Goal: Task Accomplishment & Management: Use online tool/utility

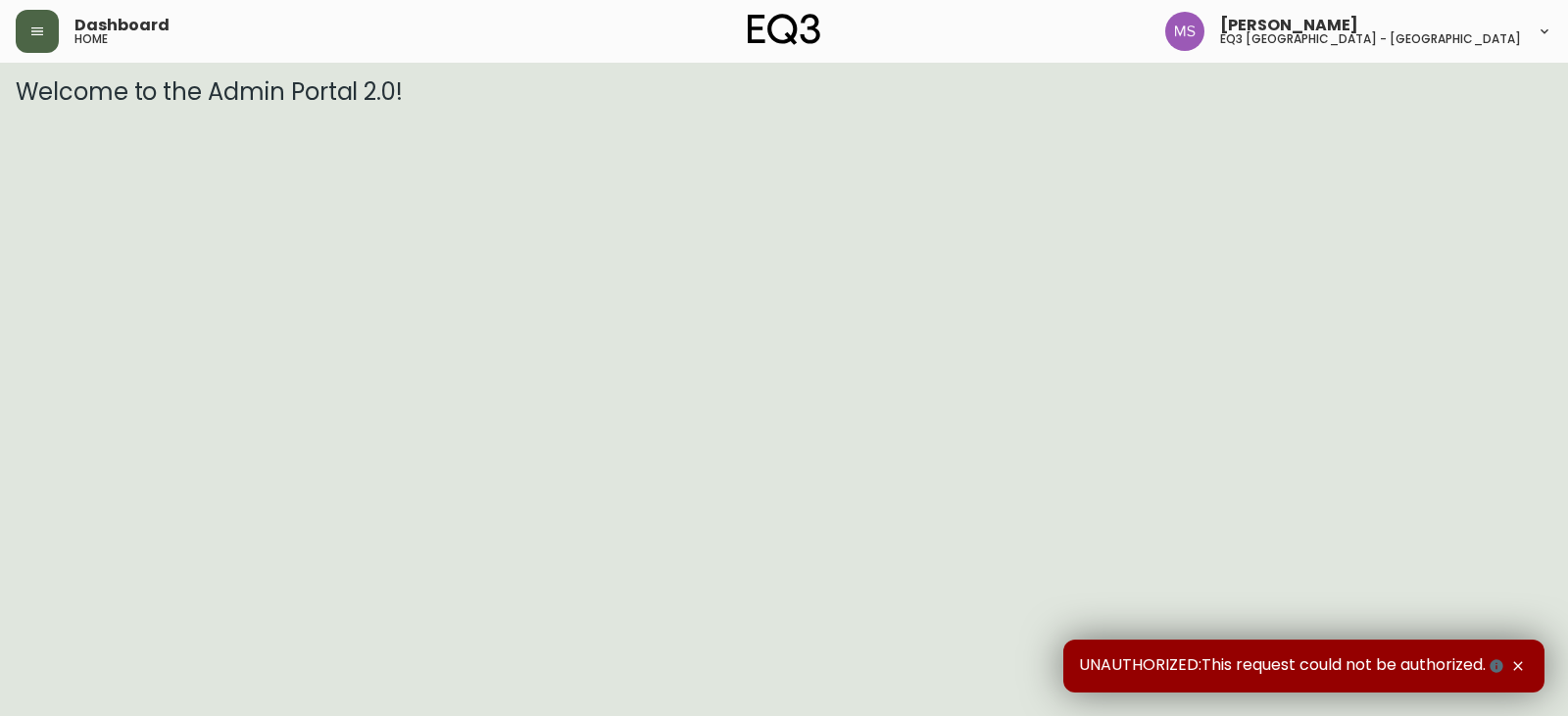
click at [48, 34] on button "button" at bounding box center [37, 31] width 43 height 43
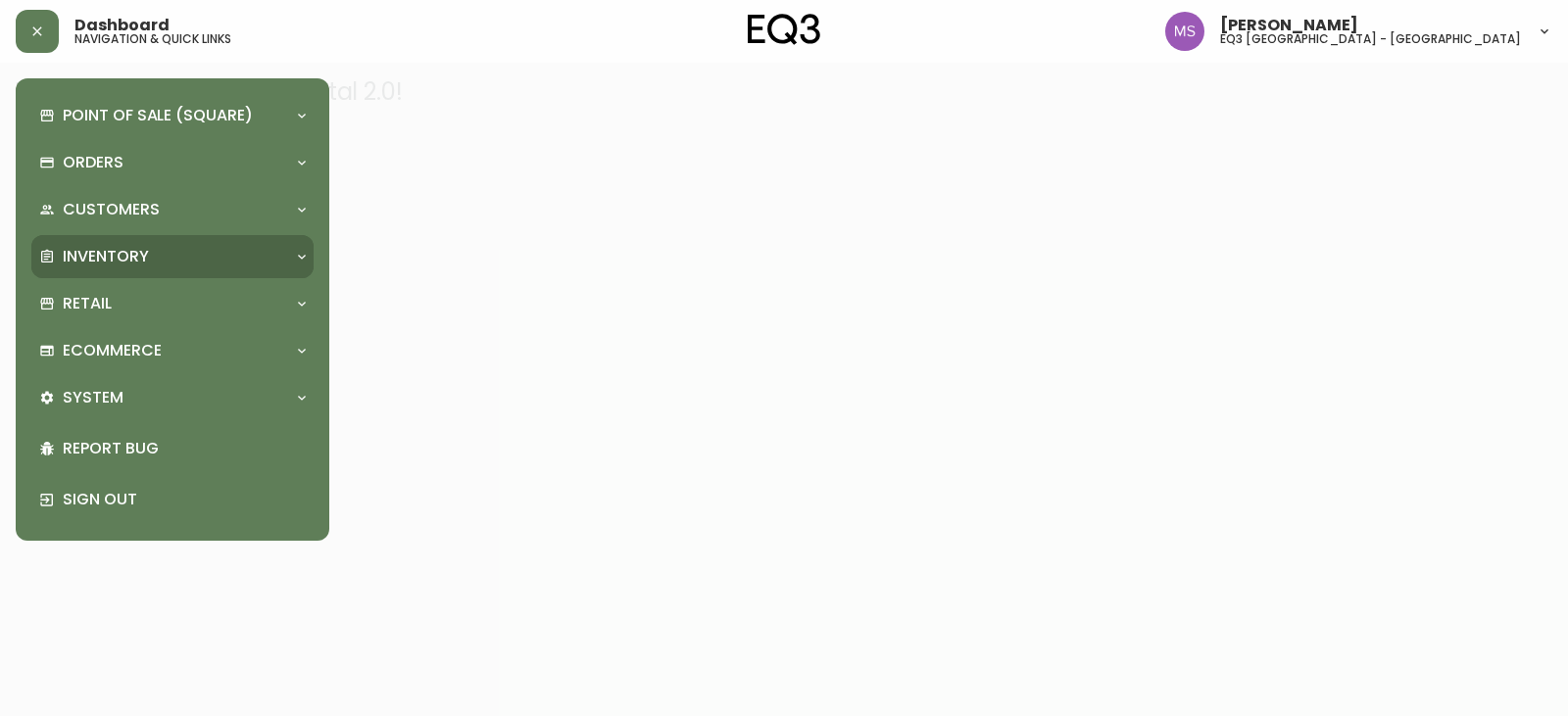
click at [104, 252] on p "Inventory" at bounding box center [106, 257] width 86 height 22
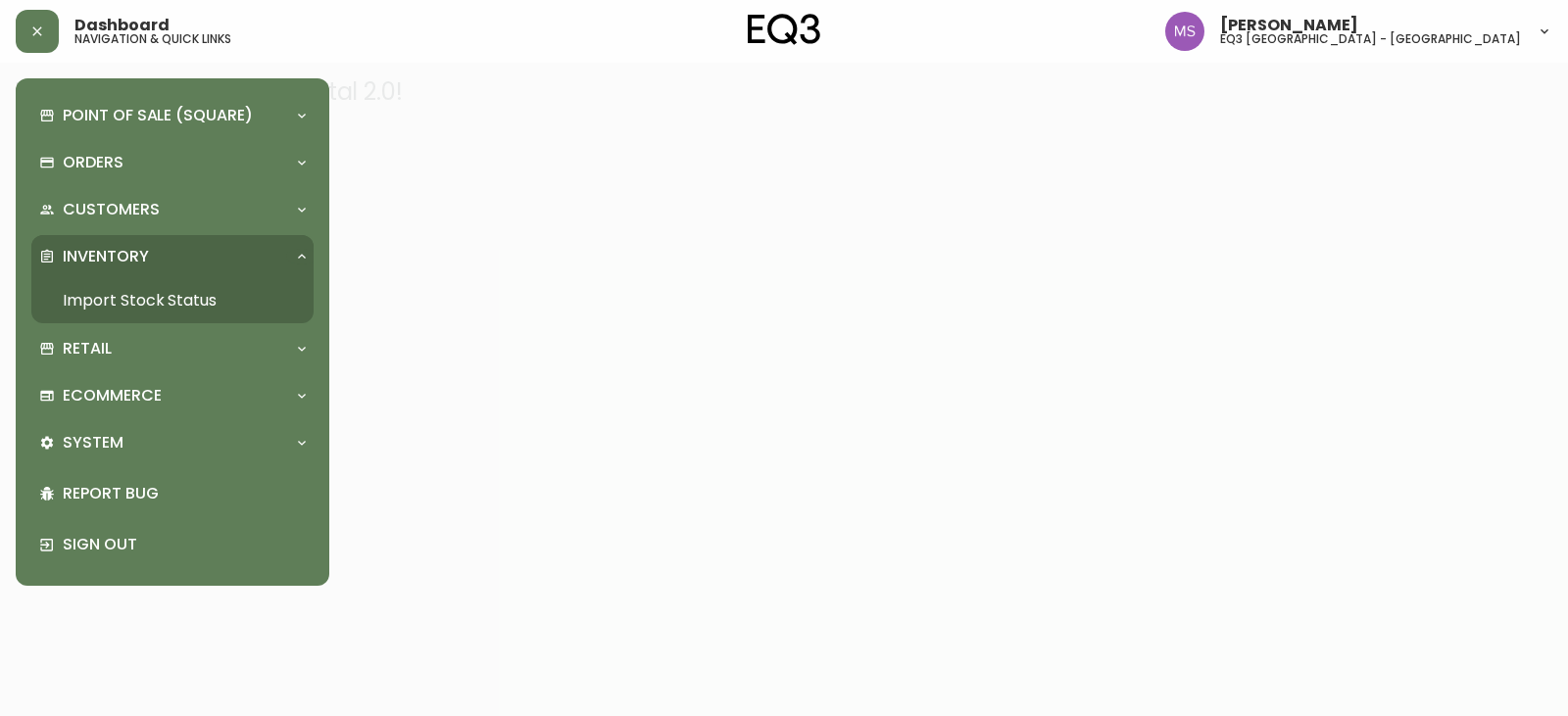
click at [110, 293] on link "Import Stock Status" at bounding box center [172, 300] width 282 height 45
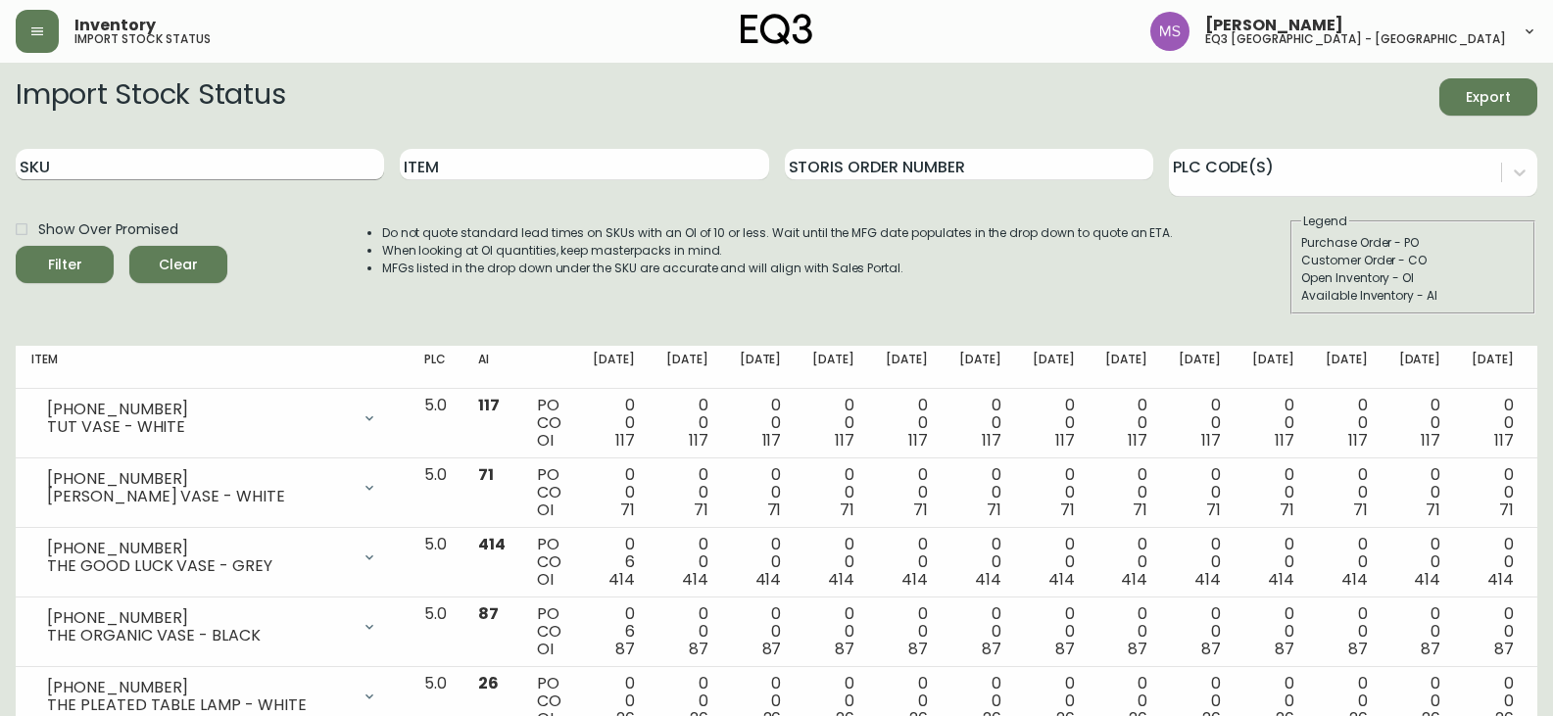
click at [121, 162] on input "SKU" at bounding box center [200, 164] width 368 height 31
paste input "2020-100-0-A"
type input "2020-100-0-A"
click at [16, 246] on button "Filter" at bounding box center [65, 264] width 98 height 37
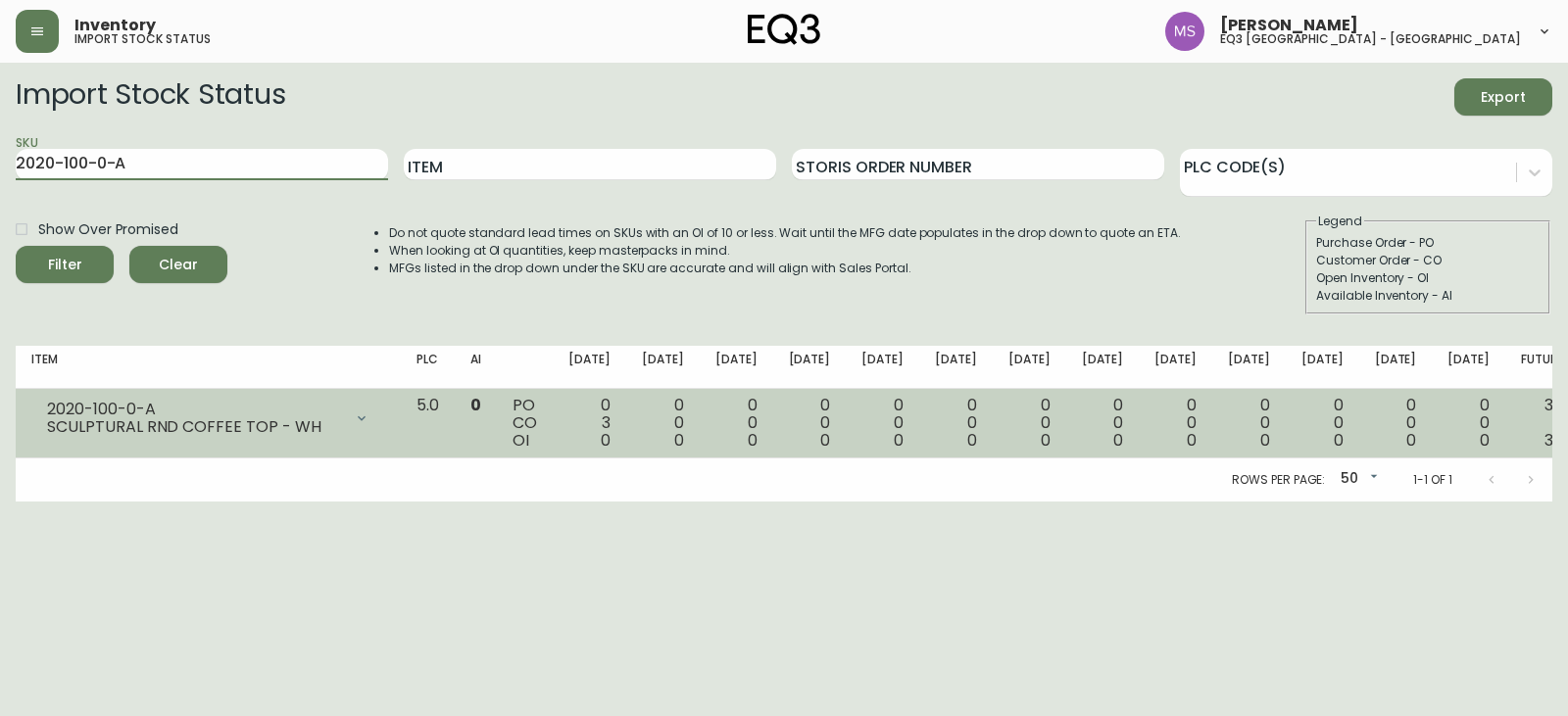
click at [369, 422] on icon at bounding box center [362, 419] width 16 height 16
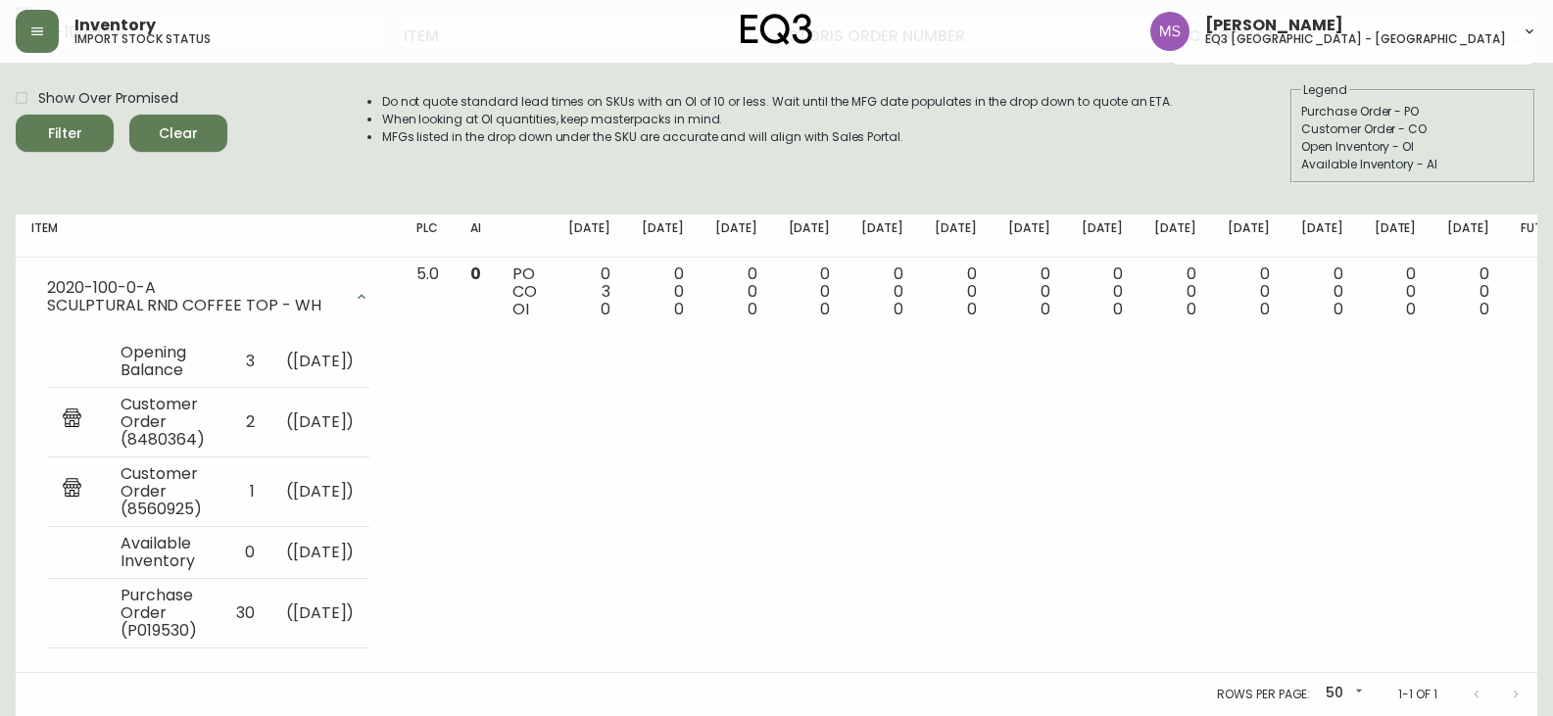
scroll to position [167, 0]
